Goal: Information Seeking & Learning: Learn about a topic

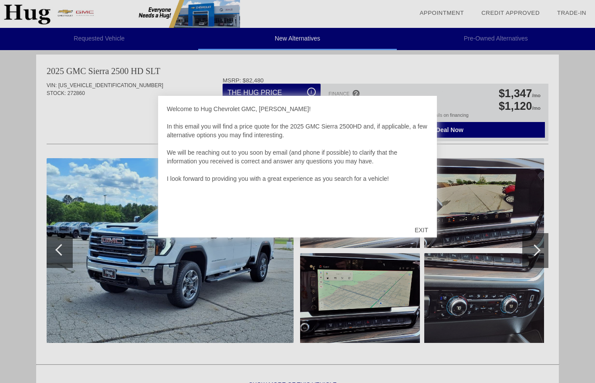
click at [412, 228] on div "EXIT" at bounding box center [421, 230] width 31 height 26
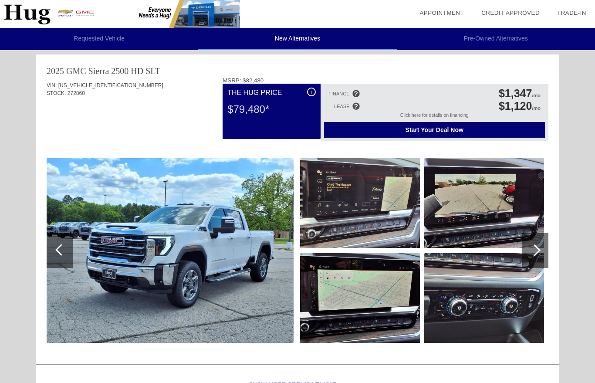
click at [416, 228] on img at bounding box center [360, 203] width 120 height 90
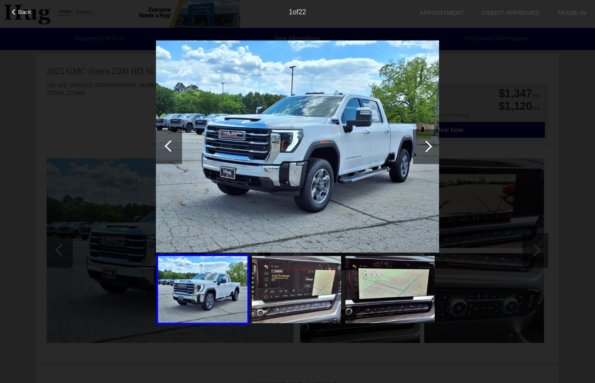
click at [80, 128] on div "Back 1 of 22" at bounding box center [297, 191] width 595 height 383
click at [112, 133] on div "Back 1 of 22" at bounding box center [297, 191] width 595 height 383
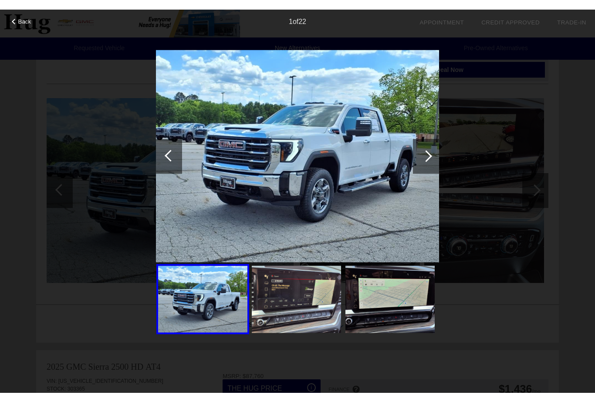
scroll to position [64, 0]
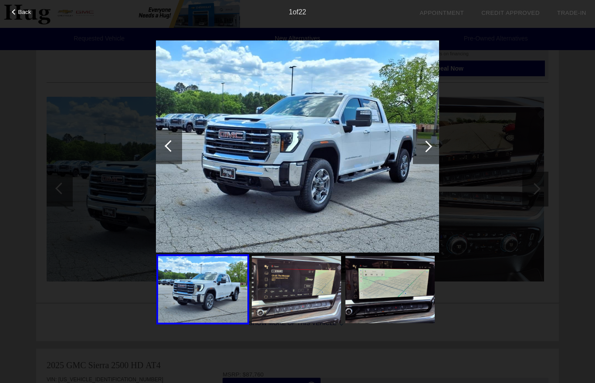
click at [14, 12] on div at bounding box center [15, 12] width 6 height 6
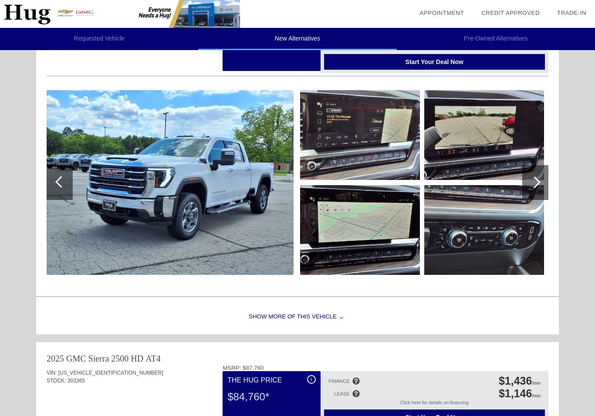
scroll to position [80, 0]
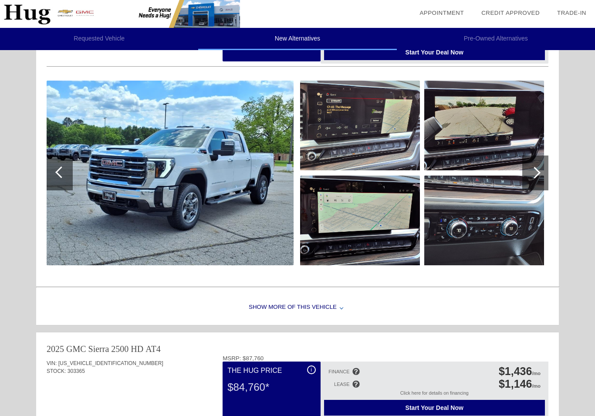
click at [287, 308] on div "Show More of this Vehicle" at bounding box center [297, 307] width 523 height 35
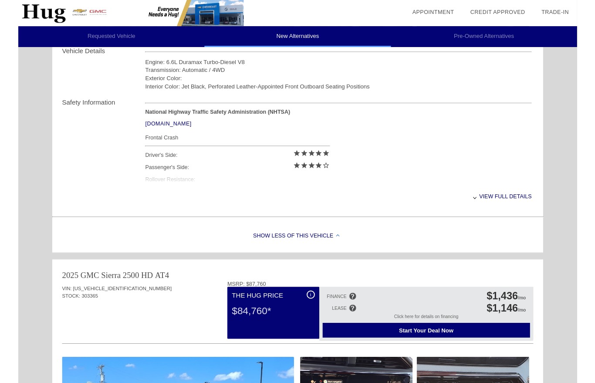
scroll to position [338, 0]
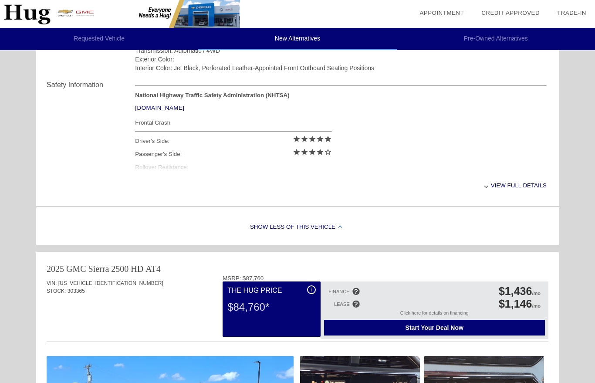
click at [520, 196] on div "View full details" at bounding box center [341, 185] width 412 height 21
click at [518, 190] on div "View less details" at bounding box center [341, 185] width 412 height 21
click at [523, 186] on div "View full details" at bounding box center [341, 185] width 412 height 21
click at [525, 187] on div "View less details" at bounding box center [341, 185] width 412 height 21
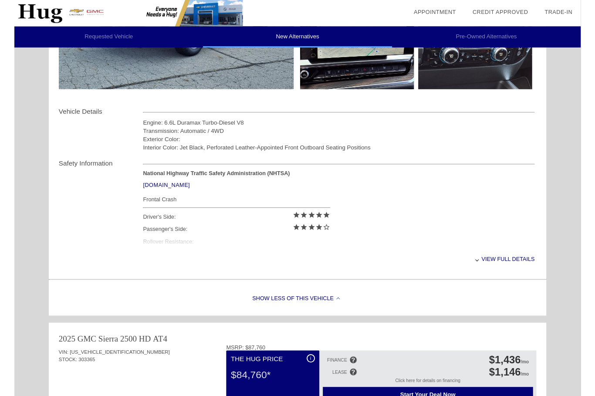
scroll to position [252, 0]
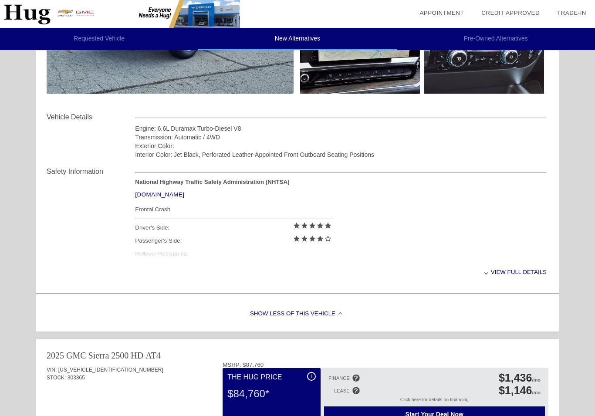
click at [514, 275] on div "View full details" at bounding box center [341, 271] width 412 height 21
click at [515, 276] on div "View less details" at bounding box center [341, 271] width 412 height 21
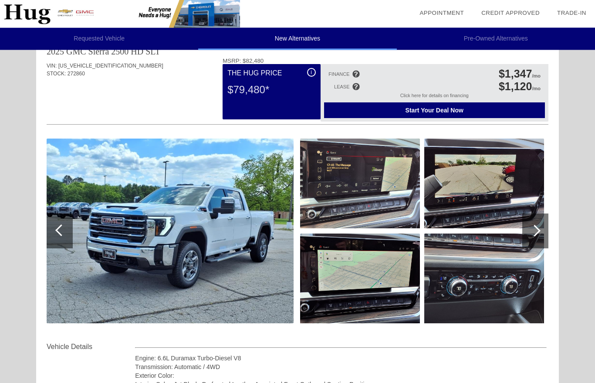
scroll to position [0, 0]
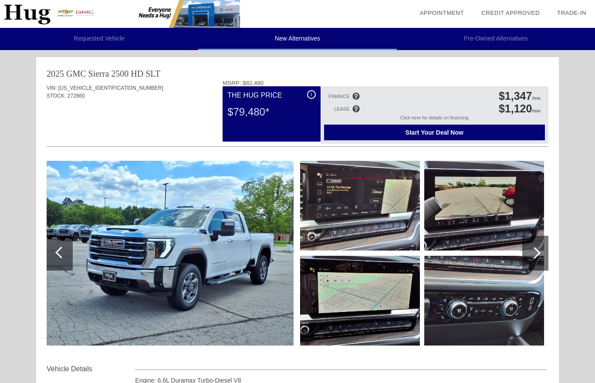
click at [90, 90] on span "[US_VEHICLE_IDENTIFICATION_NUMBER]" at bounding box center [110, 88] width 105 height 6
click at [91, 78] on div "2025 GMC Sierra 2500 HD" at bounding box center [95, 73] width 97 height 12
click at [532, 257] on div at bounding box center [535, 253] width 26 height 35
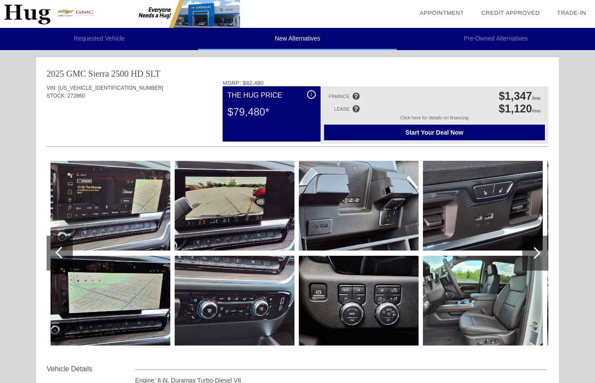
click at [533, 258] on div at bounding box center [535, 253] width 26 height 35
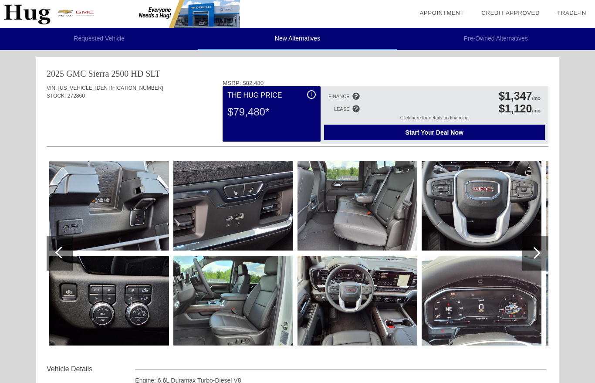
click at [534, 257] on div at bounding box center [535, 253] width 12 height 12
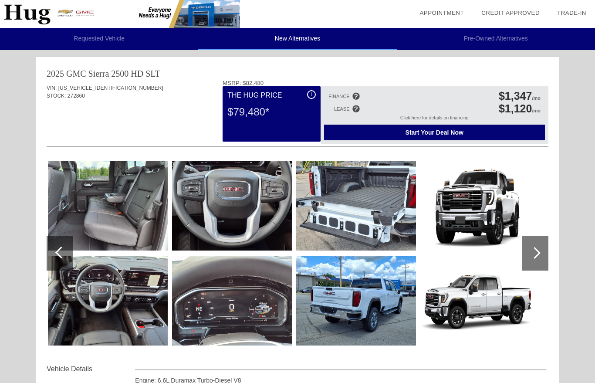
click at [537, 253] on div at bounding box center [535, 253] width 12 height 12
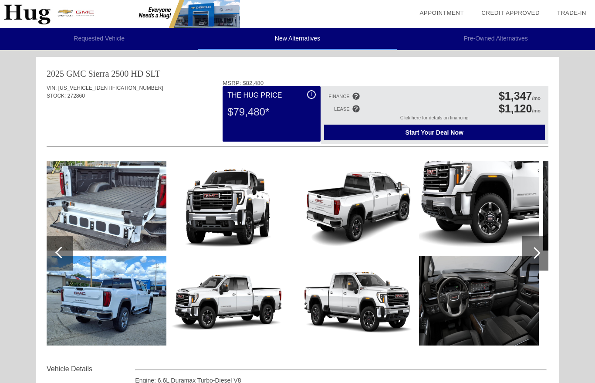
click at [58, 248] on div at bounding box center [60, 253] width 26 height 35
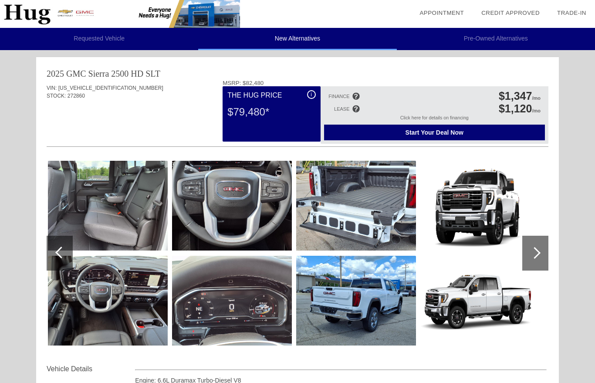
click at [61, 252] on div at bounding box center [61, 252] width 12 height 12
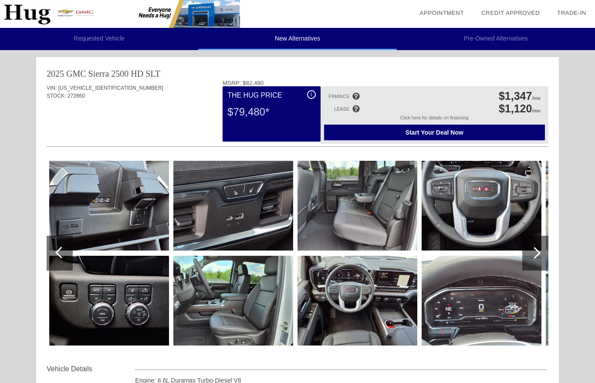
click at [64, 258] on div at bounding box center [60, 253] width 26 height 35
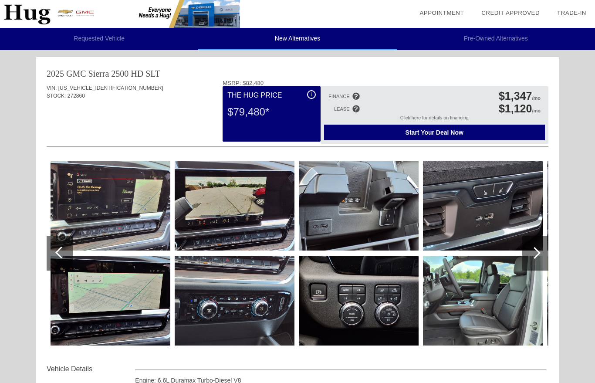
click at [59, 255] on div at bounding box center [61, 252] width 12 height 12
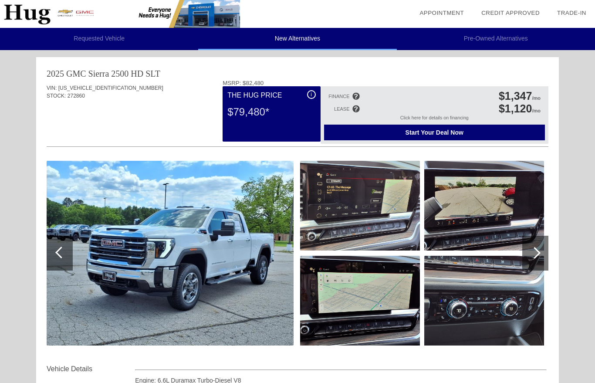
click at [527, 257] on div at bounding box center [535, 253] width 26 height 35
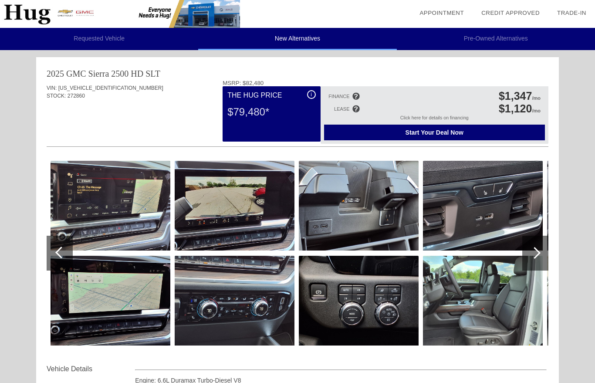
click at [531, 257] on div at bounding box center [535, 253] width 26 height 35
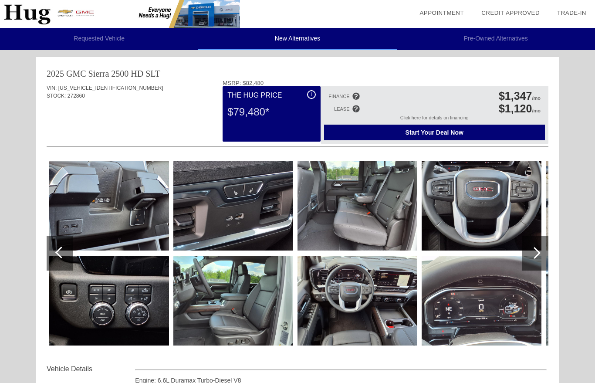
click at [536, 258] on div at bounding box center [535, 253] width 26 height 35
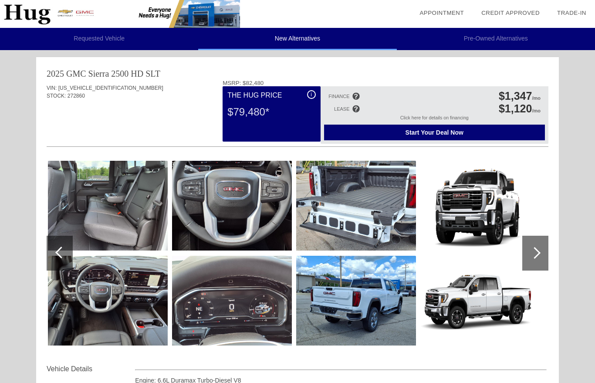
click at [348, 301] on img at bounding box center [356, 301] width 120 height 90
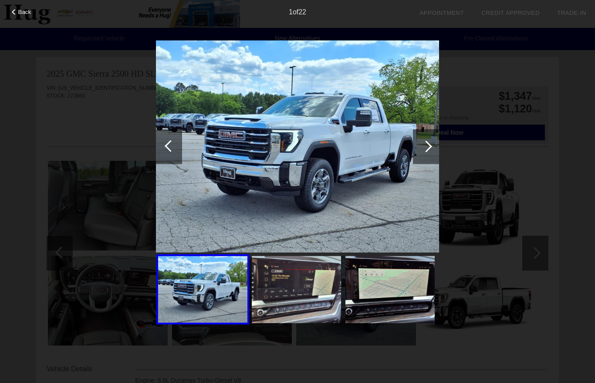
click at [425, 146] on div at bounding box center [426, 146] width 12 height 12
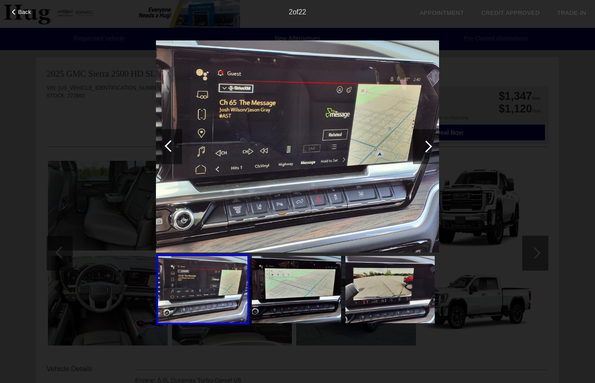
click at [423, 148] on div at bounding box center [426, 146] width 12 height 12
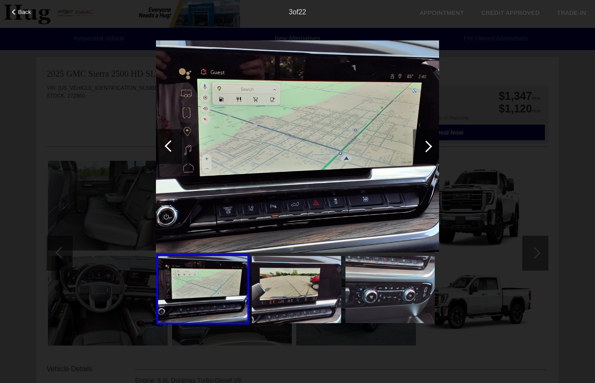
click at [419, 149] on div at bounding box center [426, 146] width 26 height 35
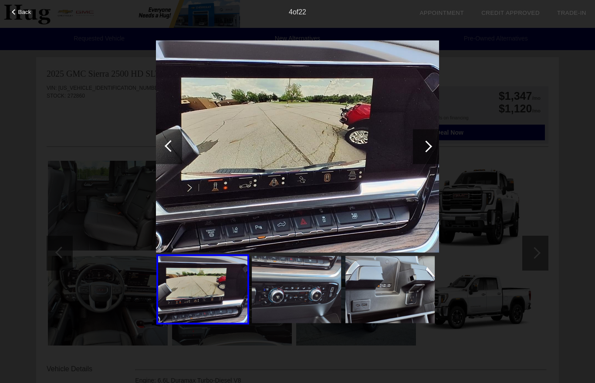
click at [421, 151] on div at bounding box center [426, 146] width 26 height 35
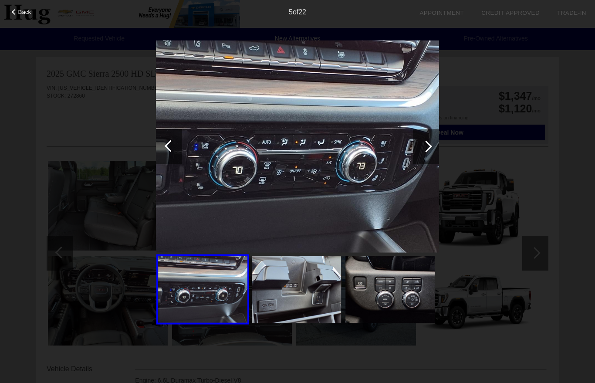
click at [422, 150] on div at bounding box center [426, 146] width 26 height 35
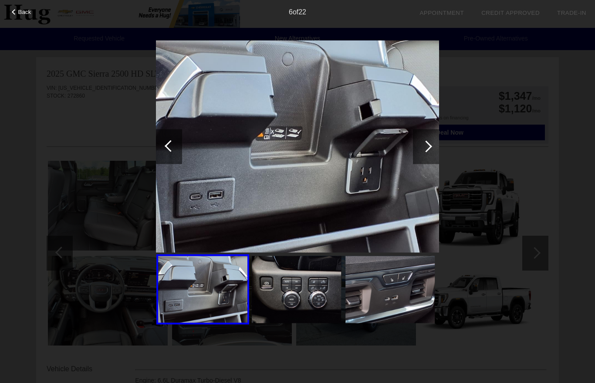
click at [420, 151] on div at bounding box center [426, 146] width 26 height 35
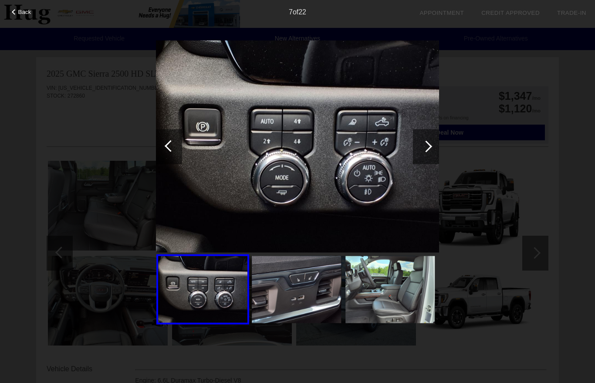
click at [419, 152] on div at bounding box center [426, 146] width 26 height 35
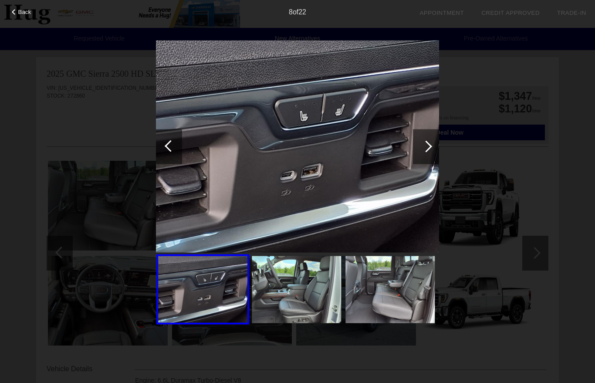
click at [421, 152] on div at bounding box center [426, 146] width 26 height 35
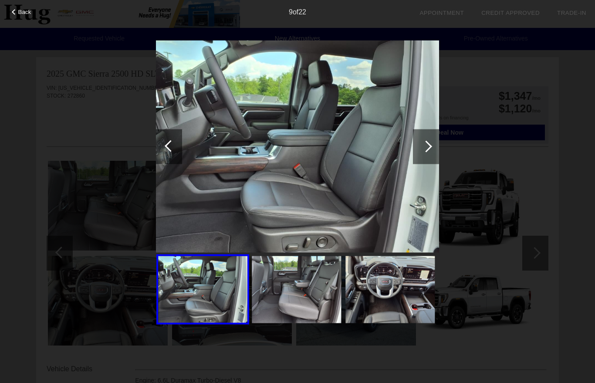
click at [418, 152] on div at bounding box center [426, 146] width 26 height 35
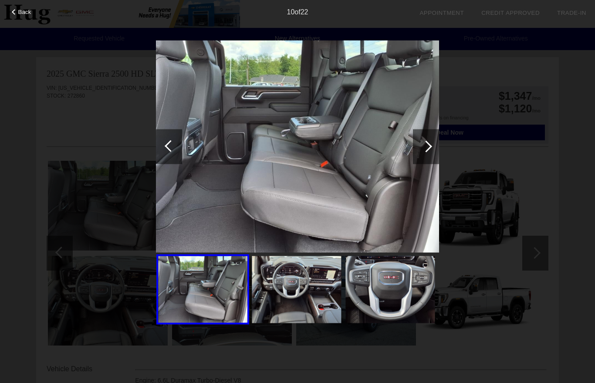
click at [419, 152] on div at bounding box center [426, 146] width 26 height 35
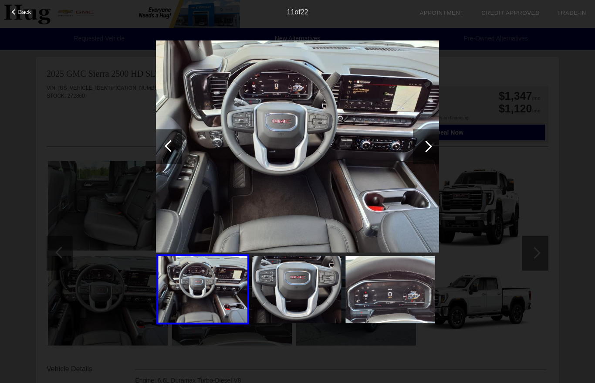
click at [418, 151] on div at bounding box center [426, 146] width 26 height 35
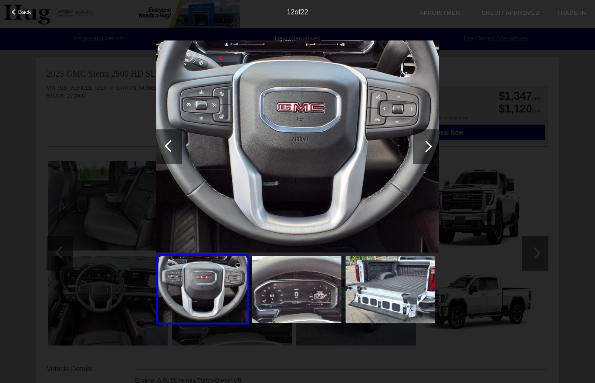
click at [421, 151] on div at bounding box center [426, 146] width 26 height 35
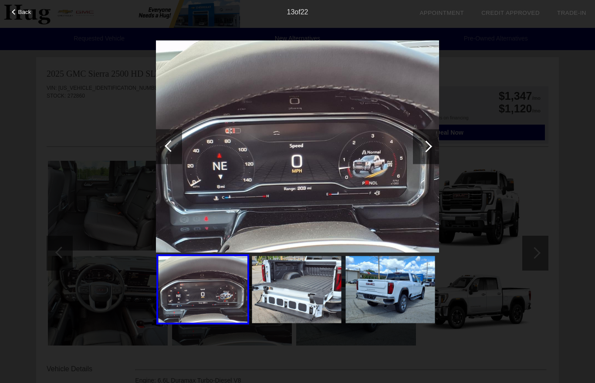
click at [422, 150] on div at bounding box center [426, 146] width 26 height 35
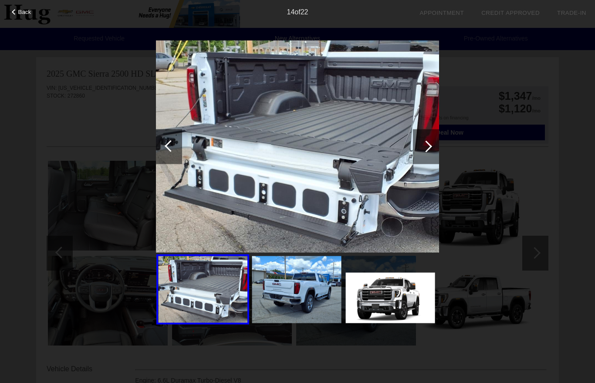
click at [422, 150] on div at bounding box center [426, 146] width 26 height 35
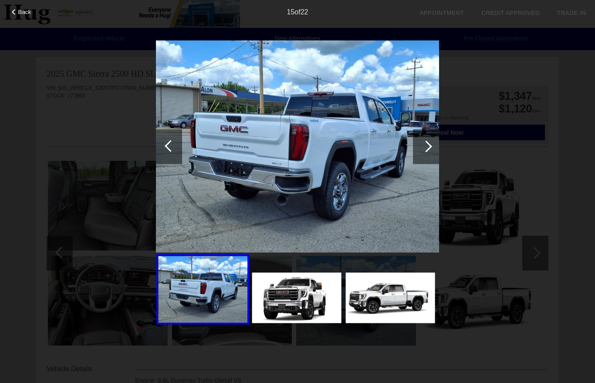
click at [107, 60] on div "Back 15 of 22" at bounding box center [297, 191] width 595 height 383
click at [20, 15] on span "Back" at bounding box center [24, 12] width 13 height 7
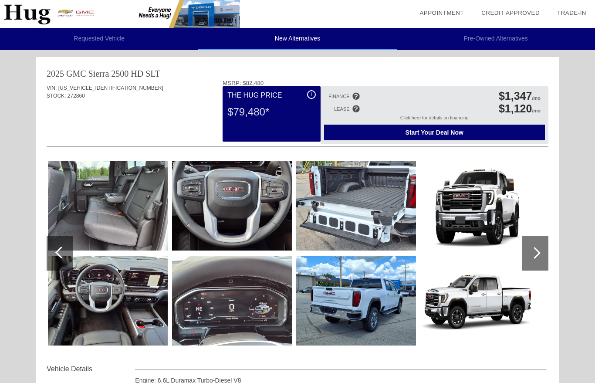
click at [36, 13] on img at bounding box center [120, 14] width 240 height 28
